Goal: Check status

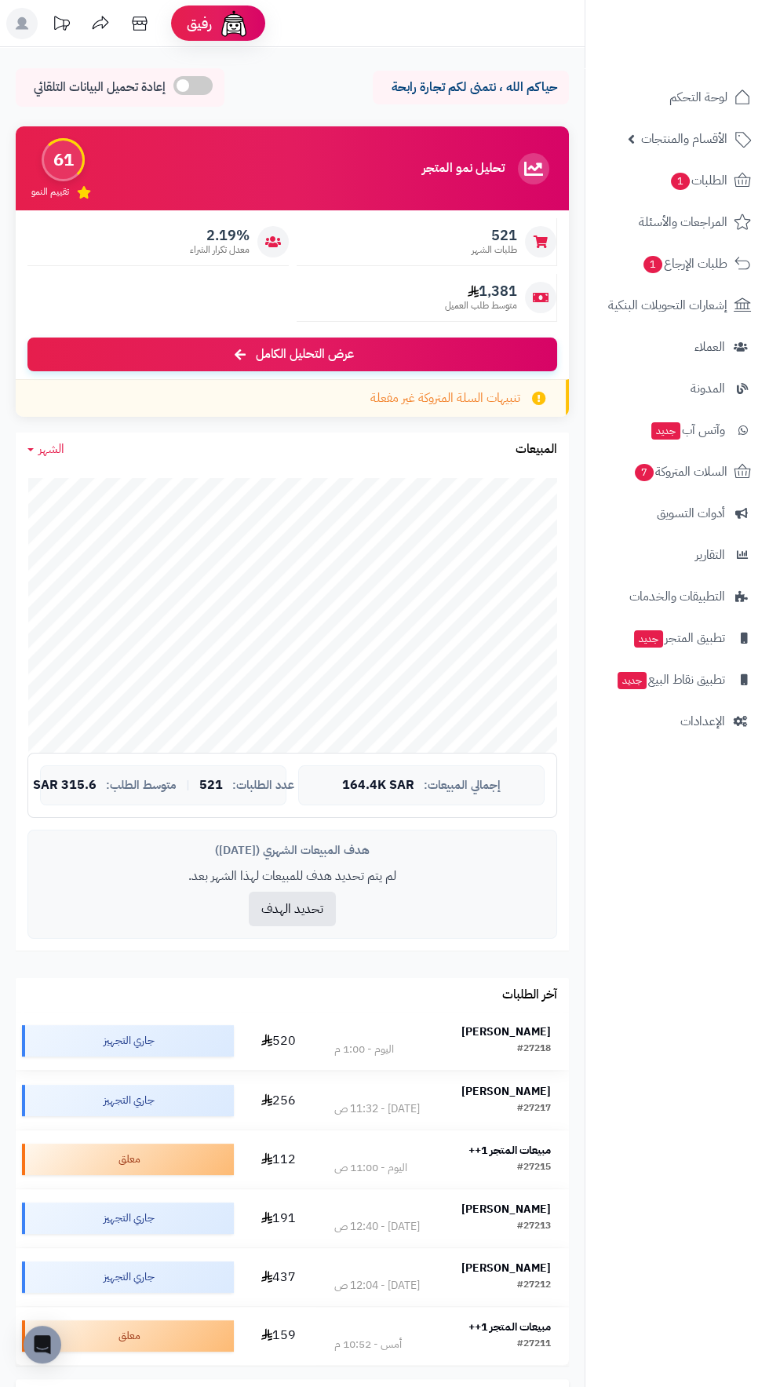
click at [501, 1025] on div "[PERSON_NAME]" at bounding box center [442, 1032] width 217 height 16
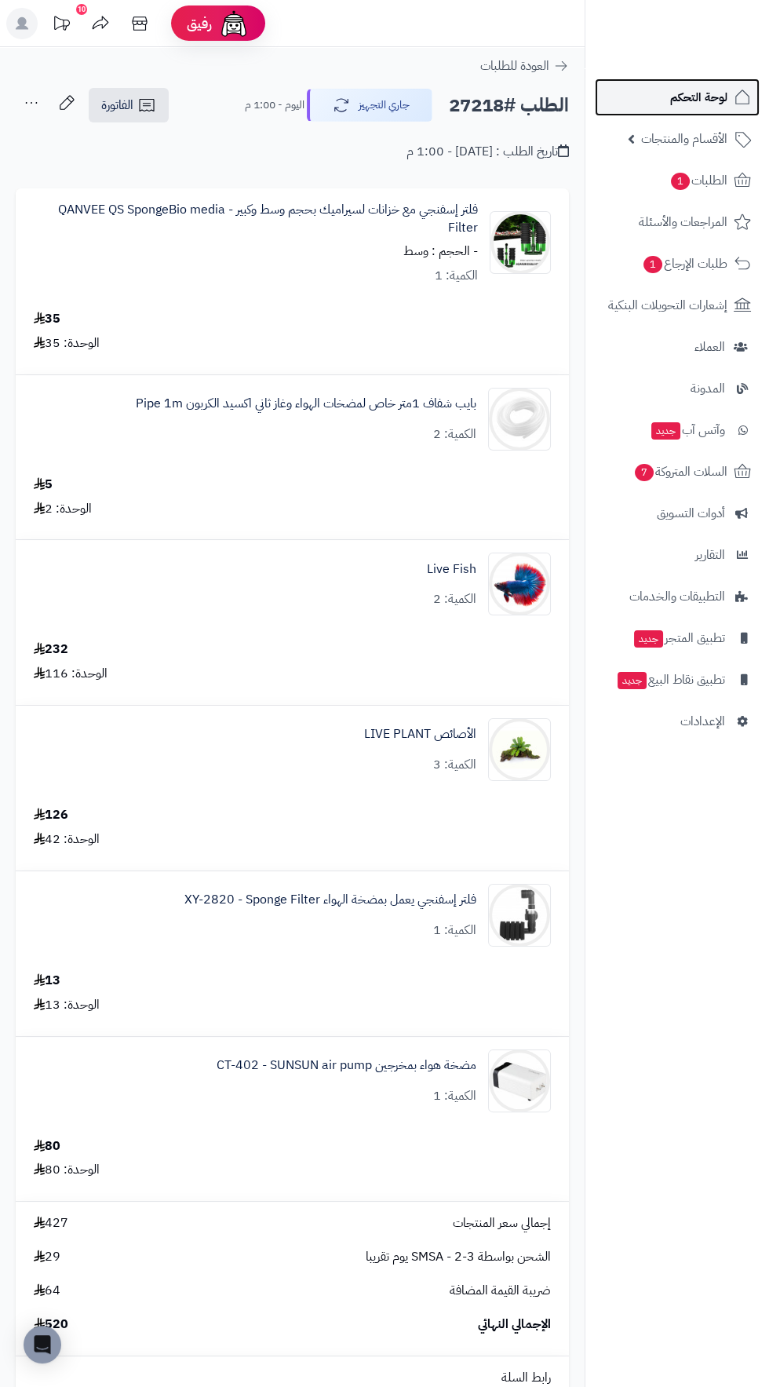
click at [704, 87] on span "لوحة التحكم" at bounding box center [698, 97] width 57 height 22
